Goal: Task Accomplishment & Management: Complete application form

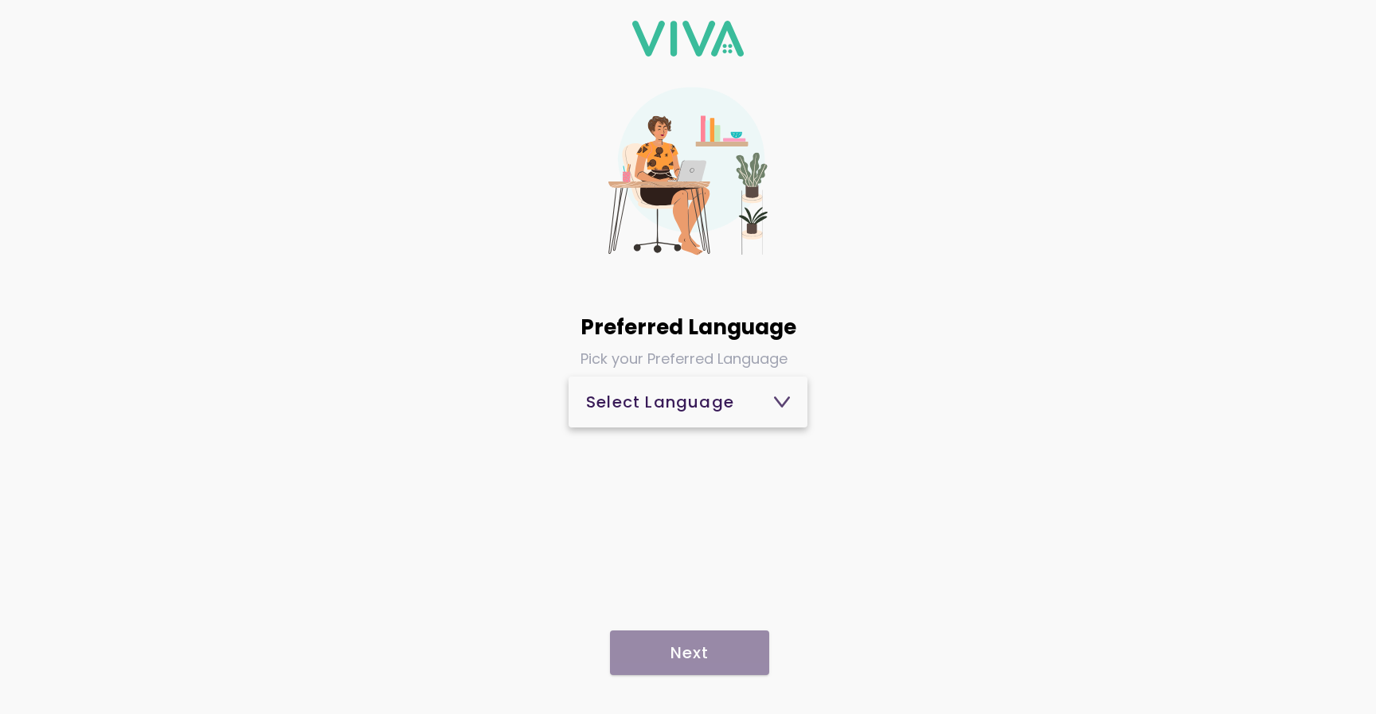
click at [669, 410] on div "Select Language" at bounding box center [688, 402] width 204 height 16
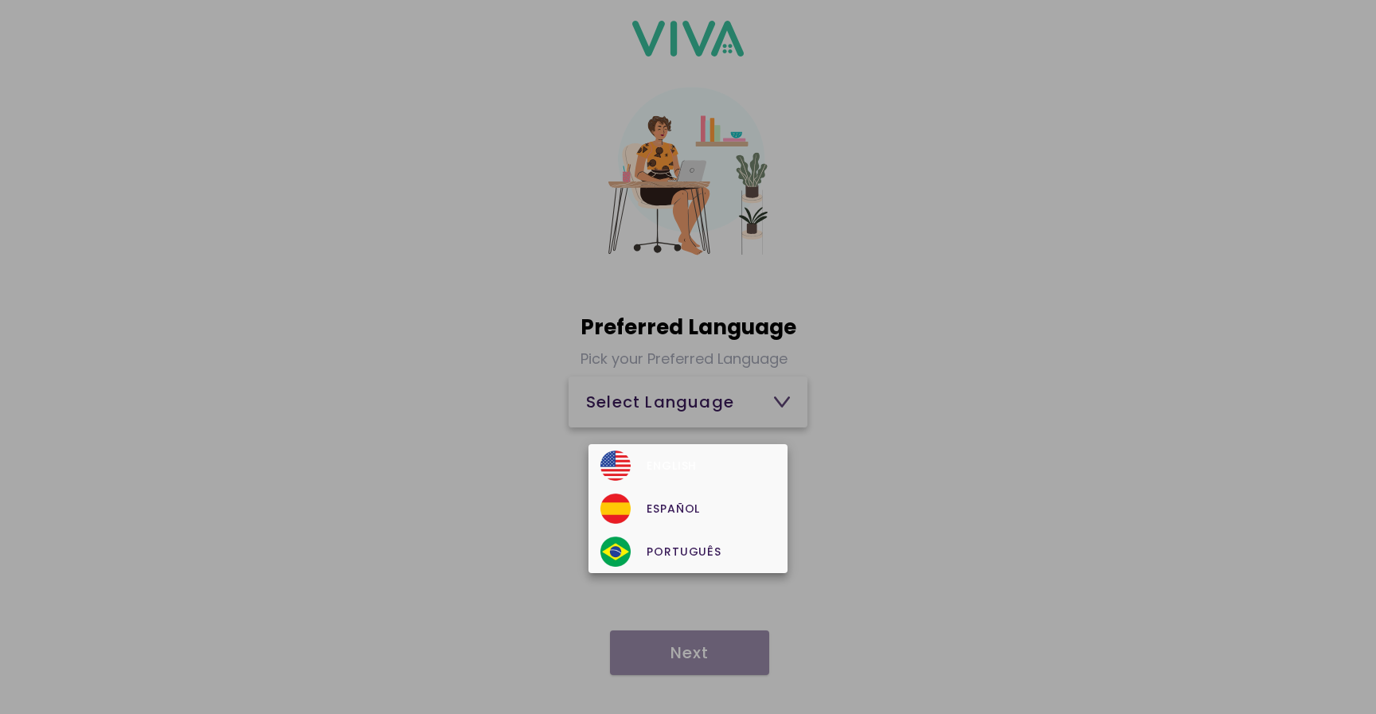
click at [660, 459] on div "English" at bounding box center [687, 466] width 174 height 30
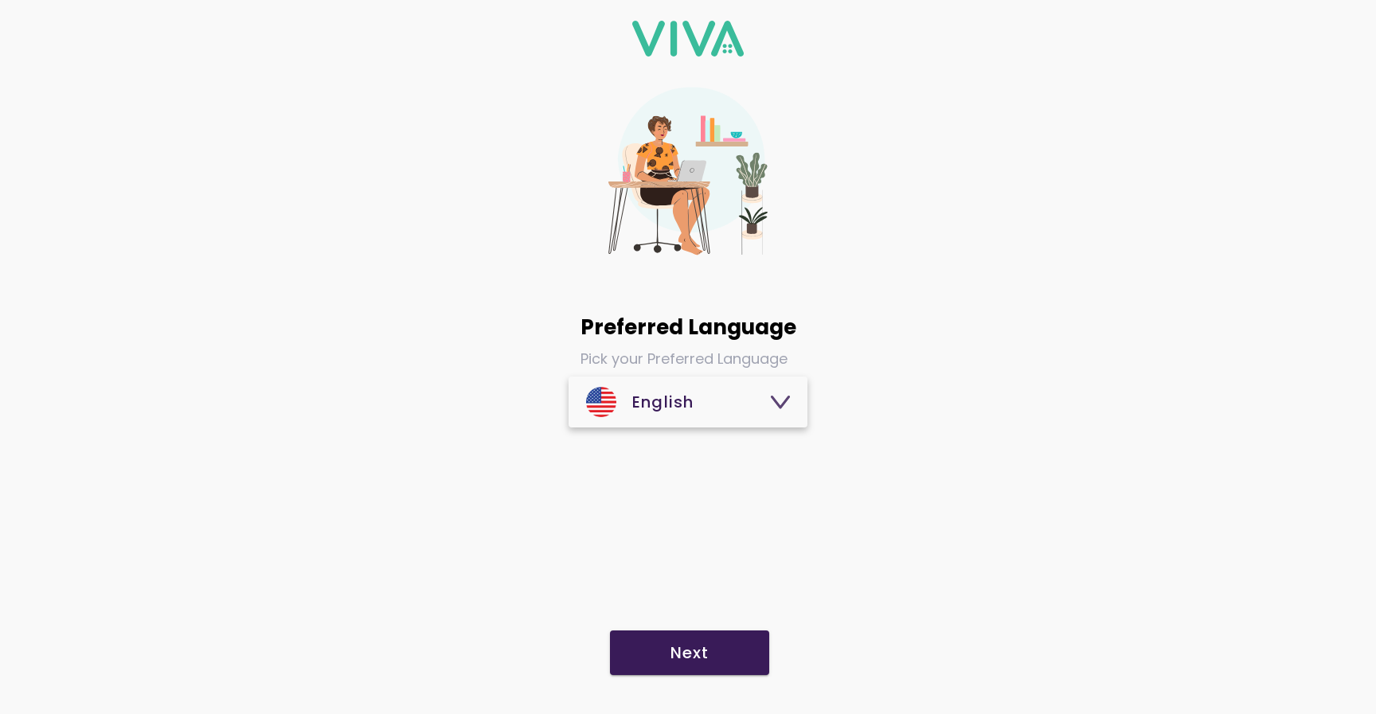
click at [0, 0] on slot "Next" at bounding box center [0, 0] width 0 height 0
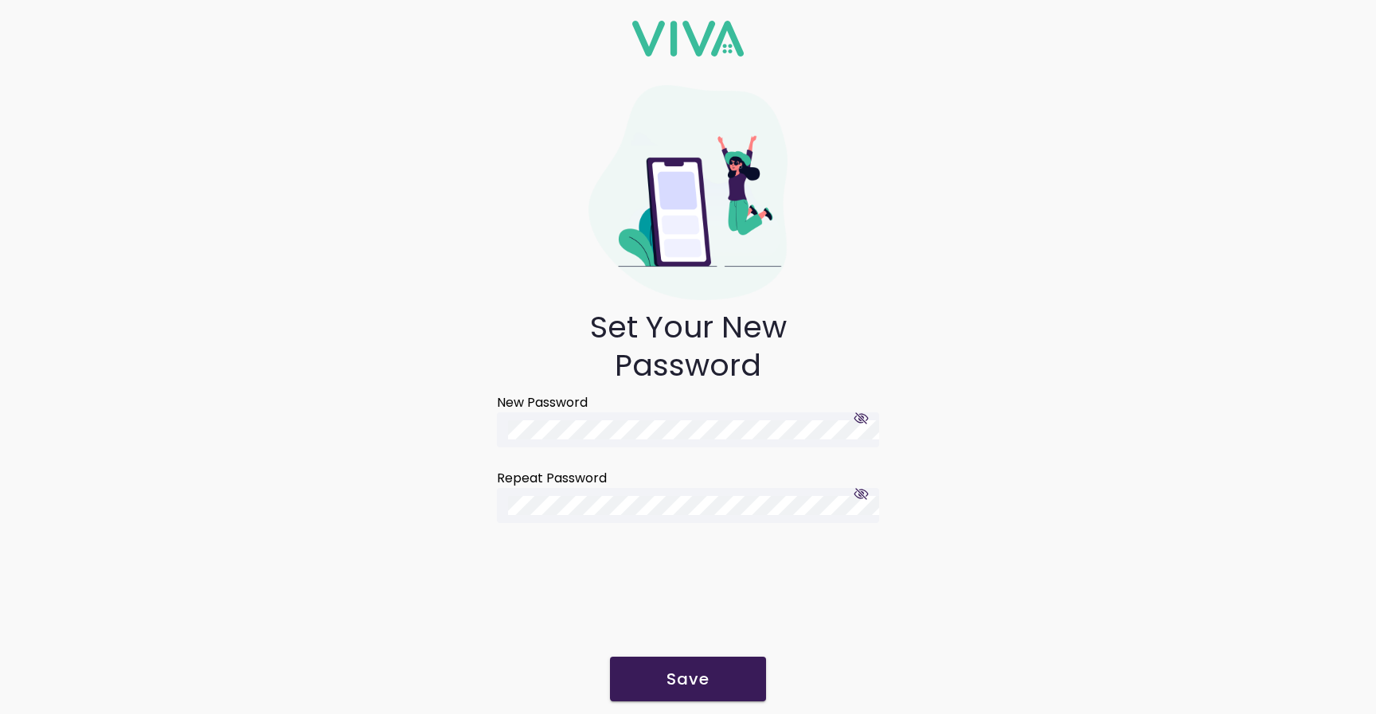
click at [667, 663] on button "Save" at bounding box center [688, 679] width 156 height 45
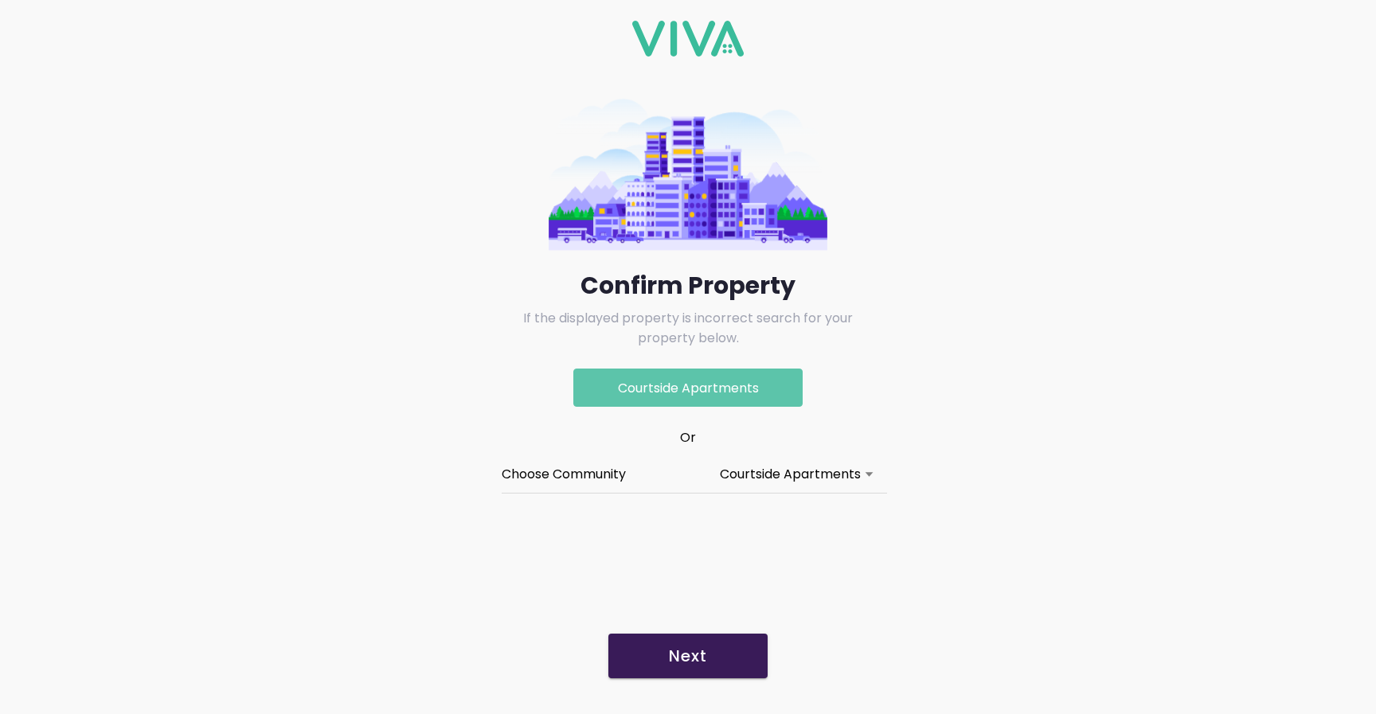
click at [0, 0] on slot "Next" at bounding box center [0, 0] width 0 height 0
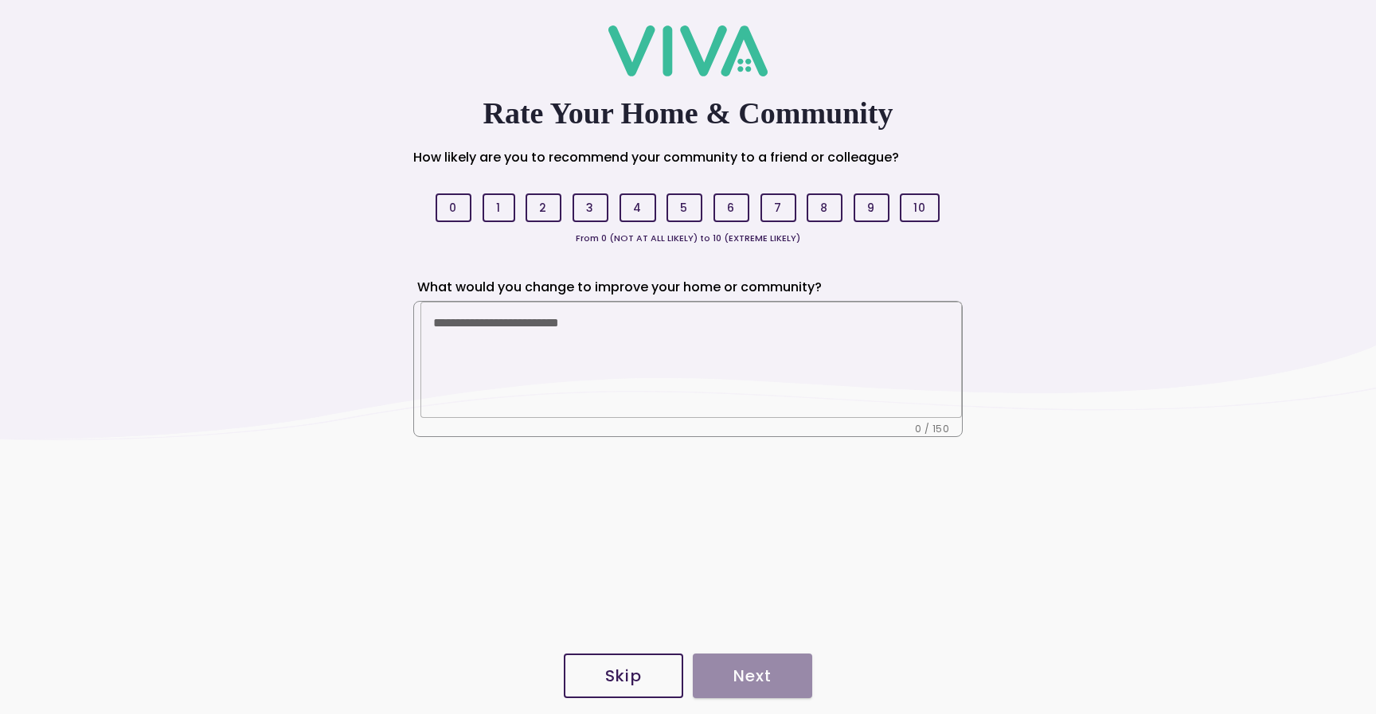
click at [636, 662] on button "Skip" at bounding box center [623, 676] width 119 height 45
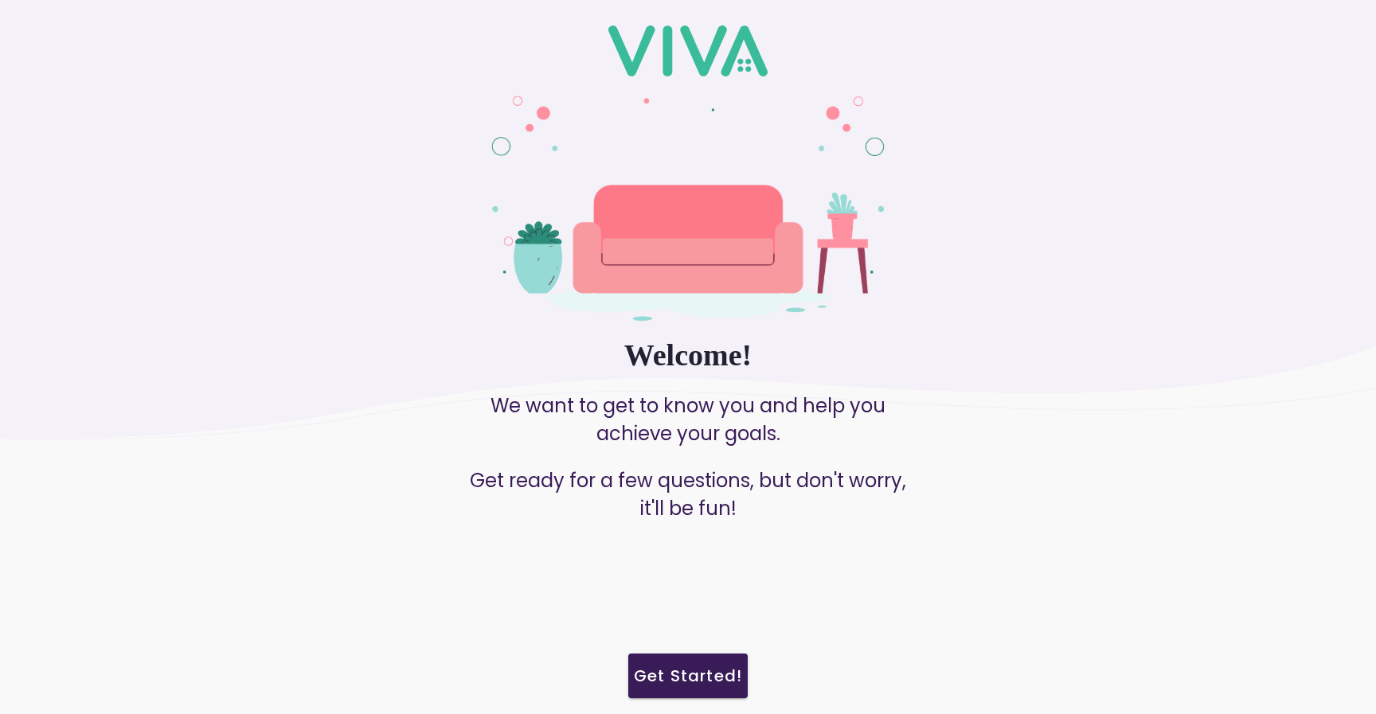
click at [0, 0] on slot "Get Started!" at bounding box center [0, 0] width 0 height 0
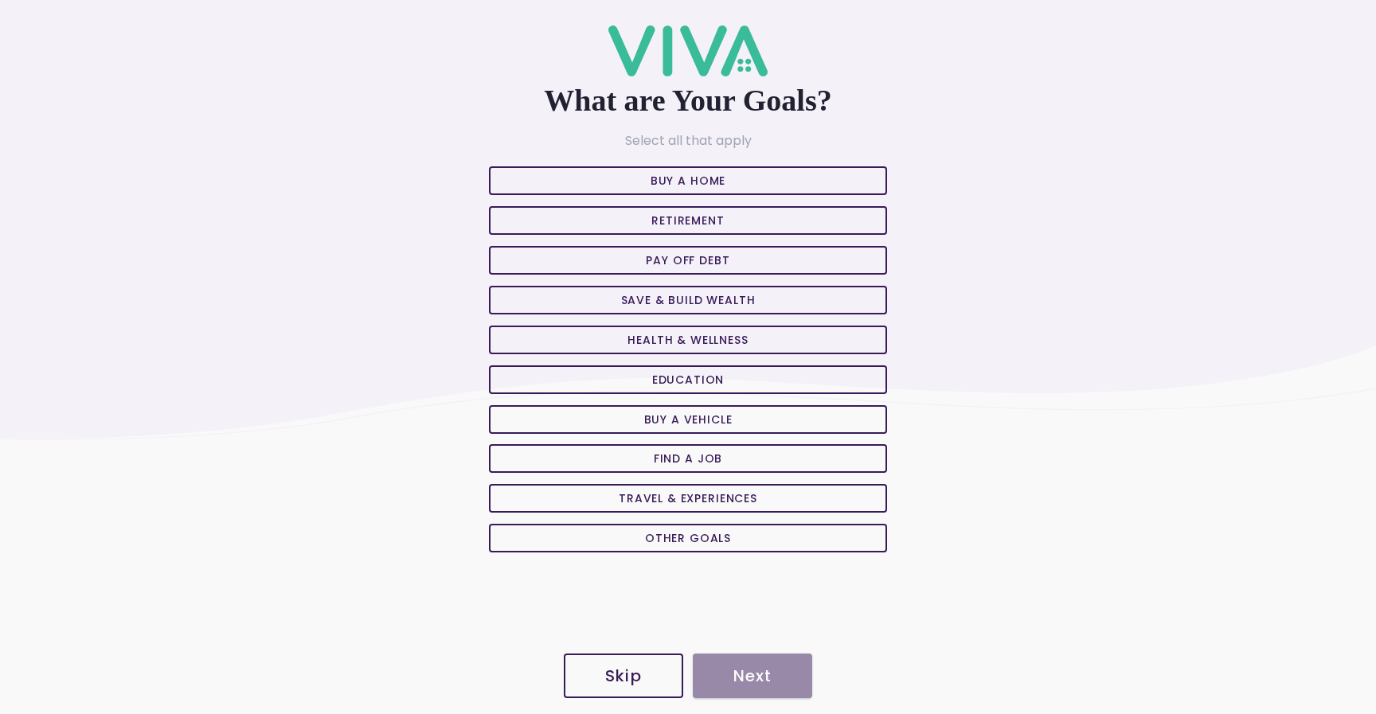
click at [658, 677] on span "Skip" at bounding box center [623, 676] width 84 height 16
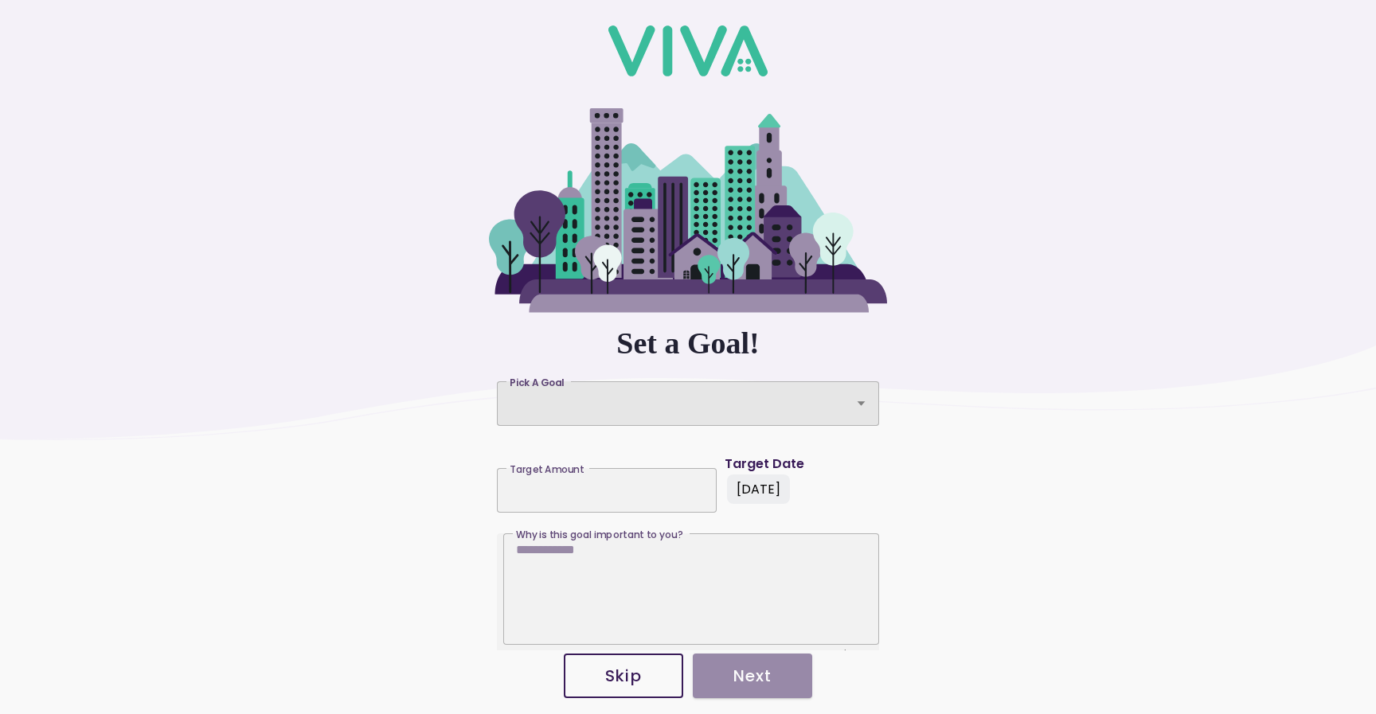
click at [726, 413] on div "Pick A Goal" at bounding box center [688, 403] width 382 height 45
click at [726, 413] on button "Pick A Goal Pick A Goal" at bounding box center [688, 403] width 382 height 45
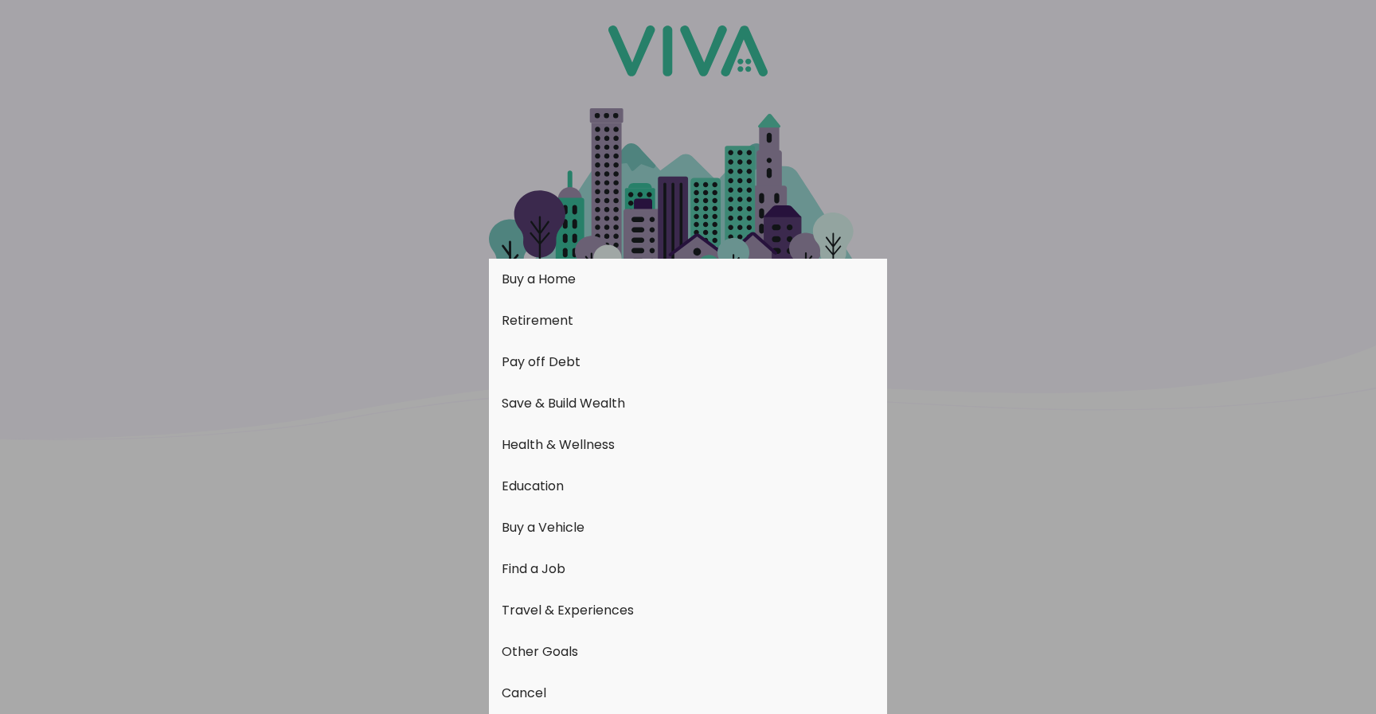
click at [339, 501] on ion-backdrop at bounding box center [688, 357] width 1376 height 714
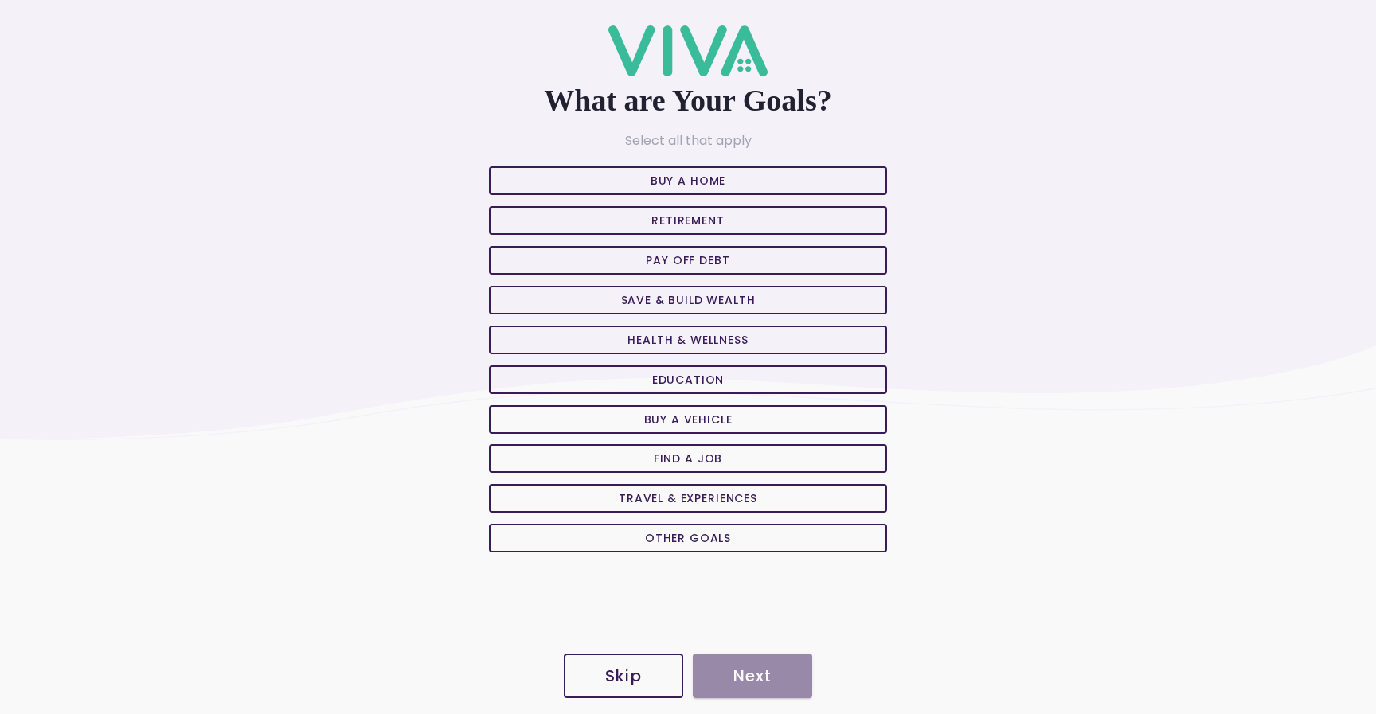
click at [733, 317] on div "Buy A Home Retirement Pay off Debt Save & Build Wealth Health & Wellness Educat…" at bounding box center [688, 359] width 398 height 393
click at [0, 0] on slot "Save & Build Wealth" at bounding box center [0, 0] width 0 height 0
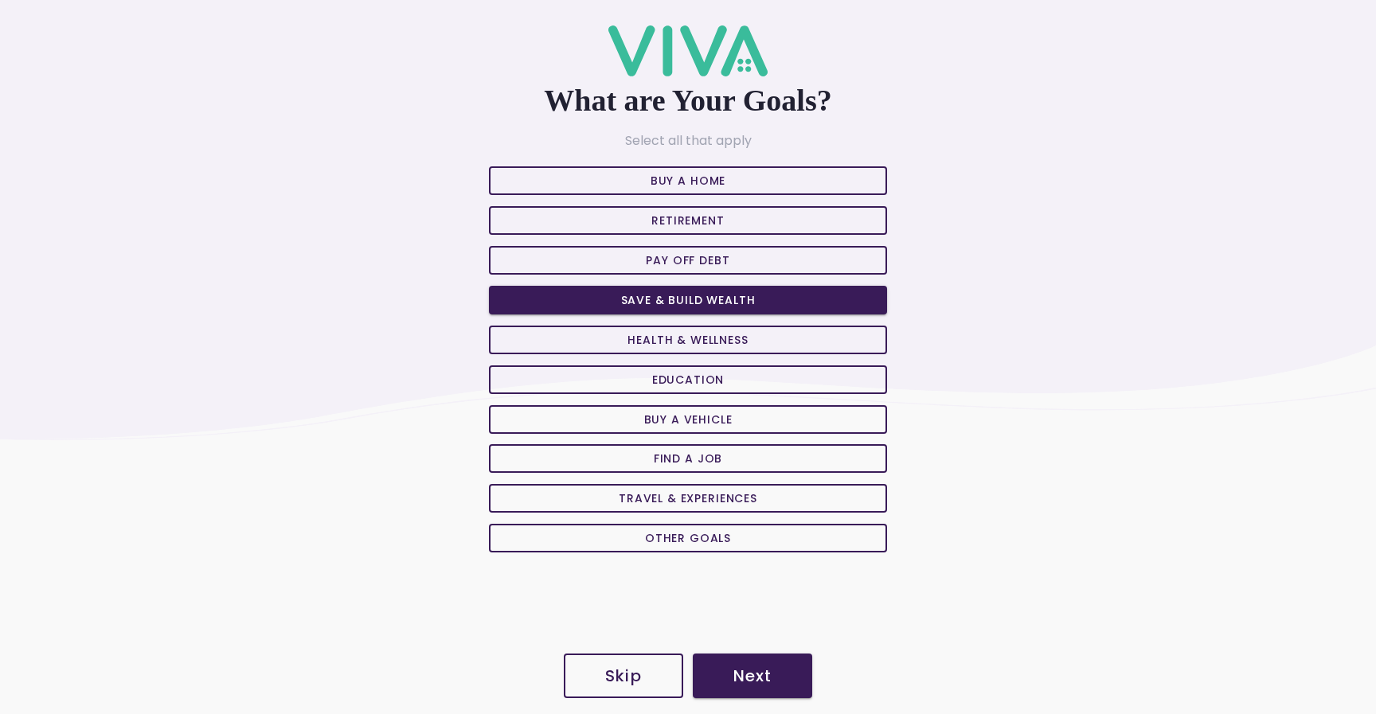
click at [796, 680] on span "Next" at bounding box center [753, 676] width 88 height 16
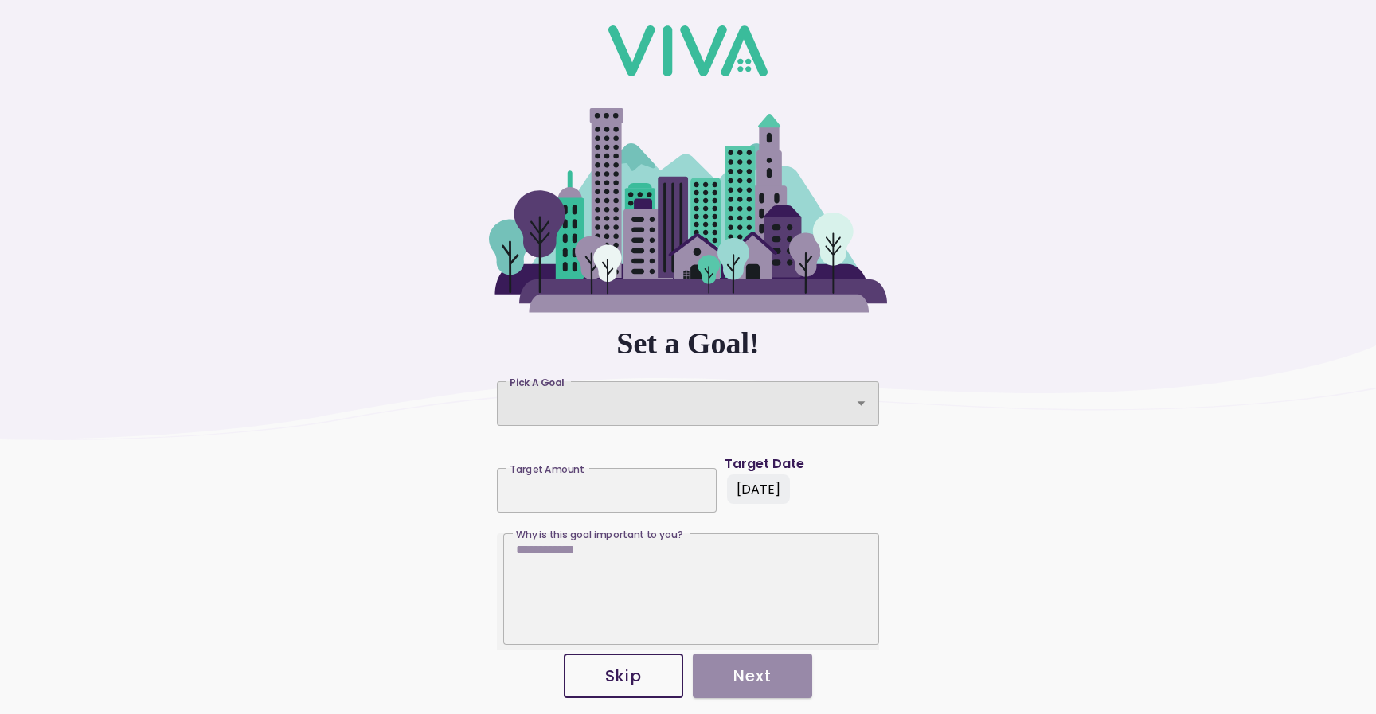
click at [680, 420] on div "Pick A Goal" at bounding box center [688, 403] width 382 height 45
click at [680, 420] on button "Pick A Goal Pick A Goal" at bounding box center [688, 403] width 382 height 45
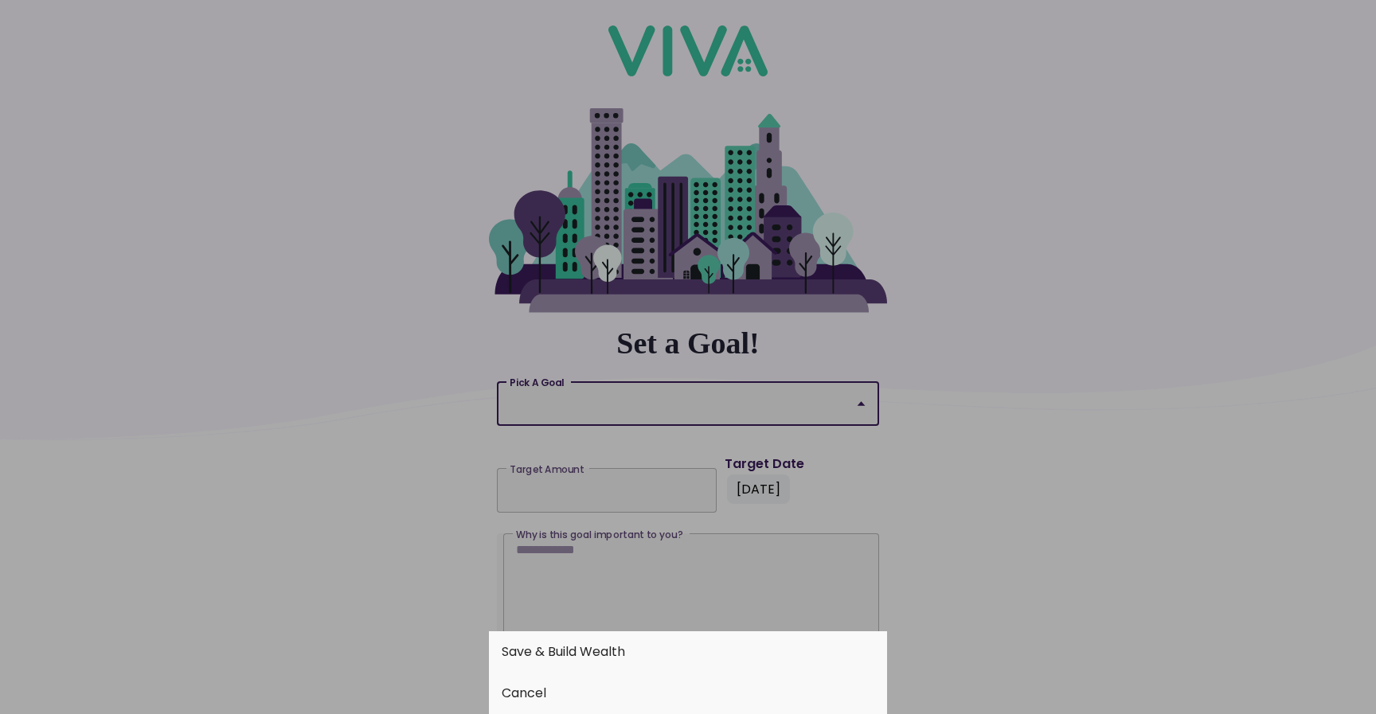
click at [604, 655] on button "Save & Build Wealth" at bounding box center [688, 652] width 398 height 41
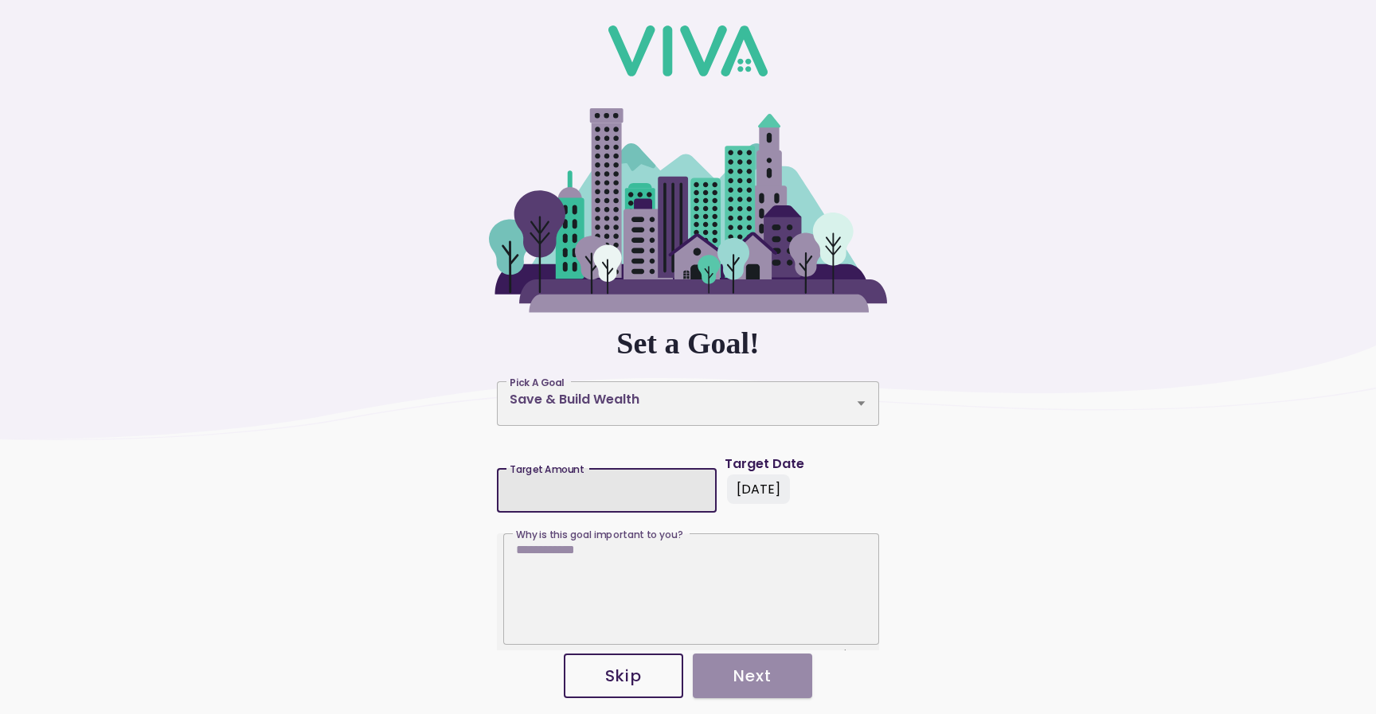
click at [614, 483] on input "Target Amount Target Amount" at bounding box center [607, 486] width 194 height 14
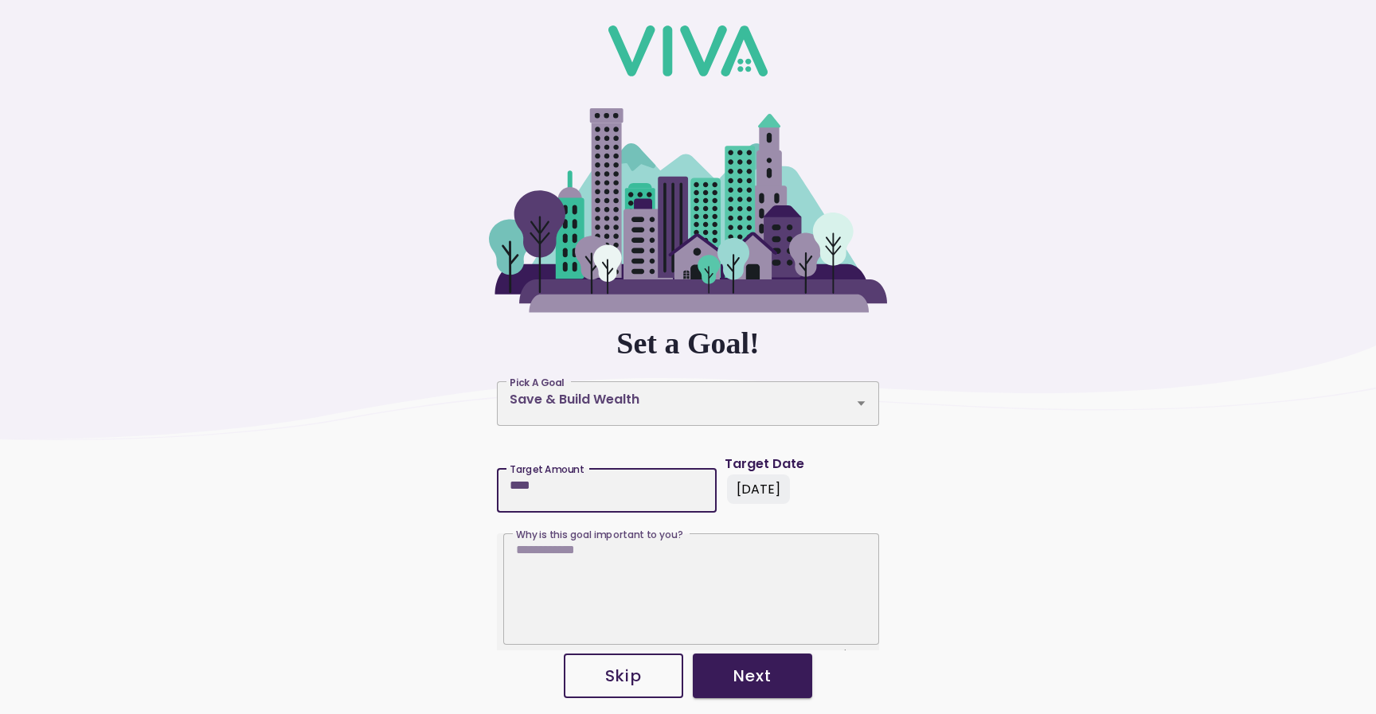
type input "****"
click at [771, 692] on button "Next" at bounding box center [752, 676] width 119 height 45
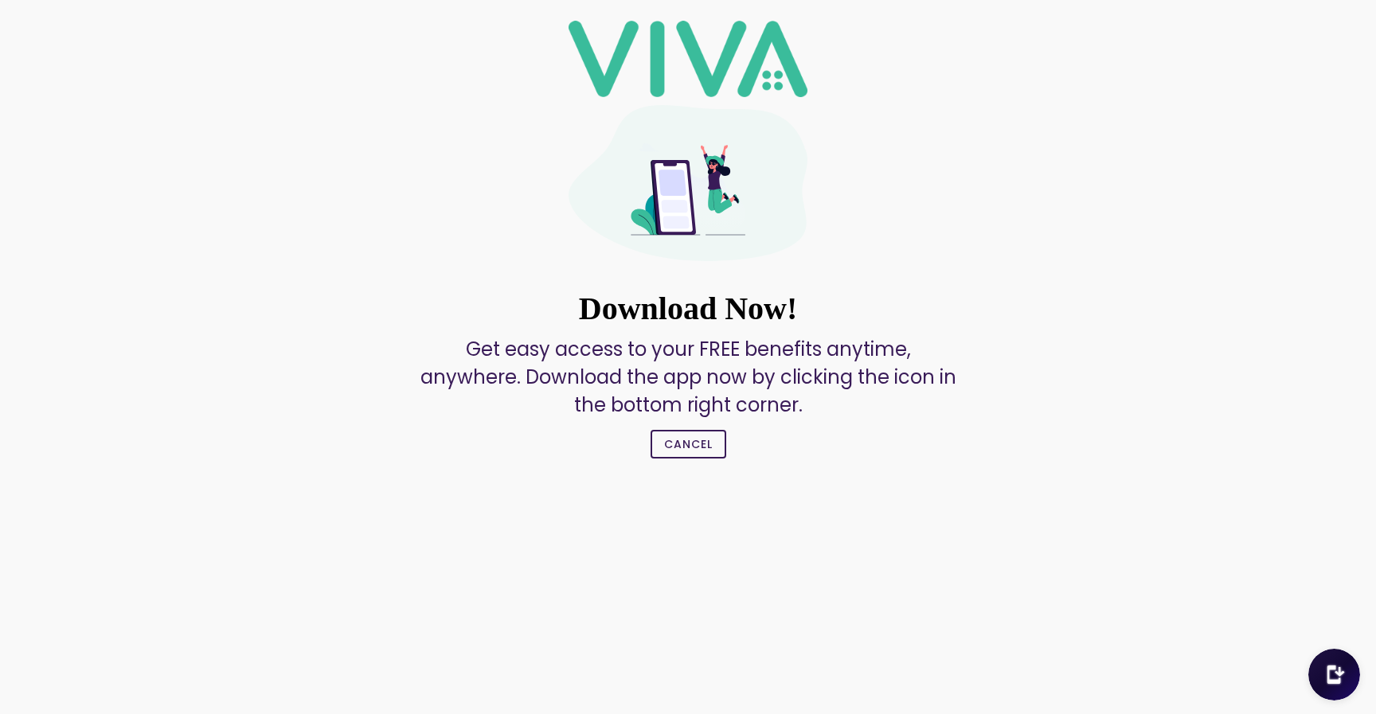
click at [0, 0] on slot "Cancel" at bounding box center [0, 0] width 0 height 0
